Goal: Information Seeking & Learning: Learn about a topic

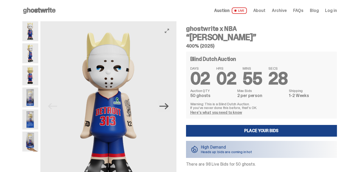
click at [164, 108] on icon "Next" at bounding box center [163, 105] width 9 height 9
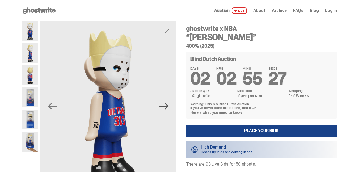
click at [164, 108] on icon "Next" at bounding box center [163, 105] width 9 height 9
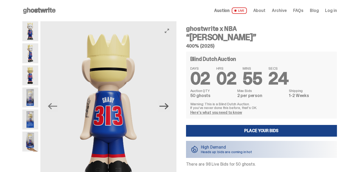
click at [164, 108] on icon "Next" at bounding box center [163, 105] width 9 height 9
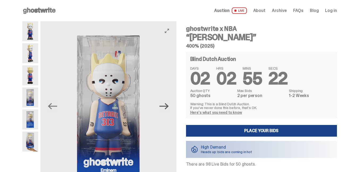
click at [164, 108] on icon "Next" at bounding box center [163, 105] width 9 height 9
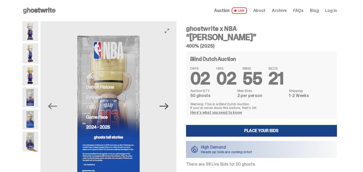
click at [164, 108] on icon "Next" at bounding box center [163, 105] width 9 height 9
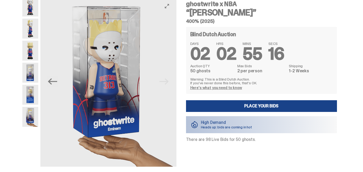
scroll to position [27, 0]
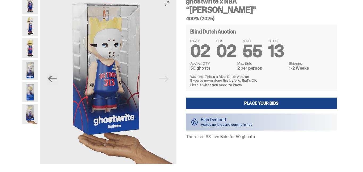
click at [163, 80] on img at bounding box center [108, 79] width 136 height 170
click at [165, 75] on img at bounding box center [108, 79] width 136 height 170
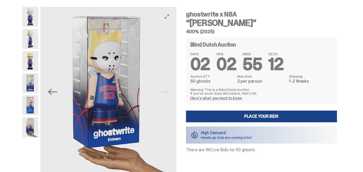
scroll to position [0, 0]
